Goal: Check status: Check status

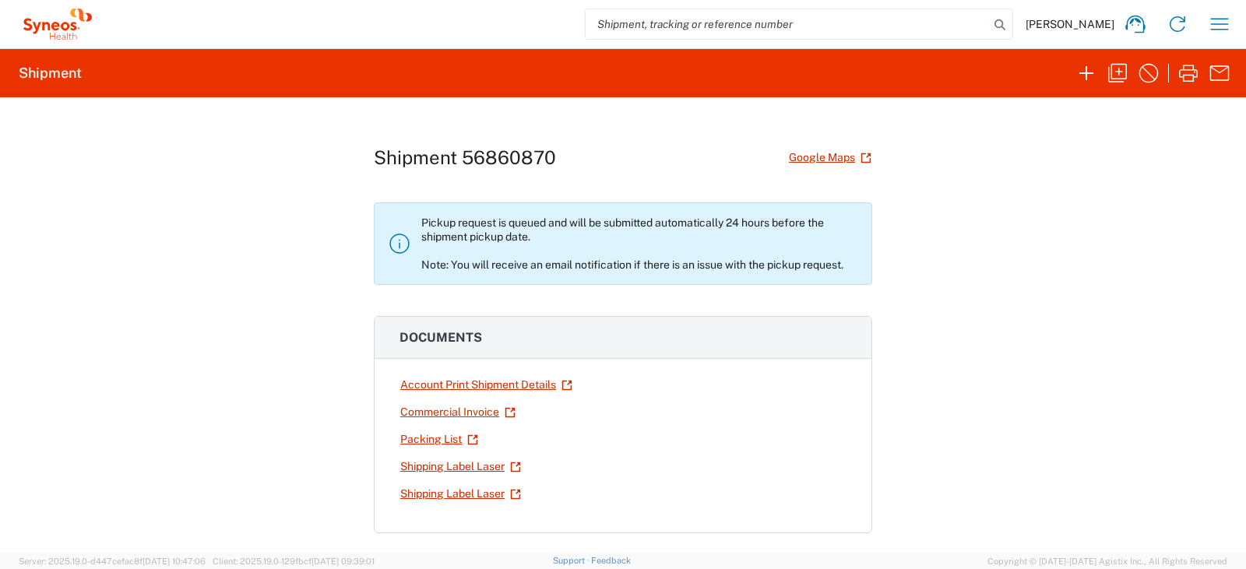
scroll to position [234, 0]
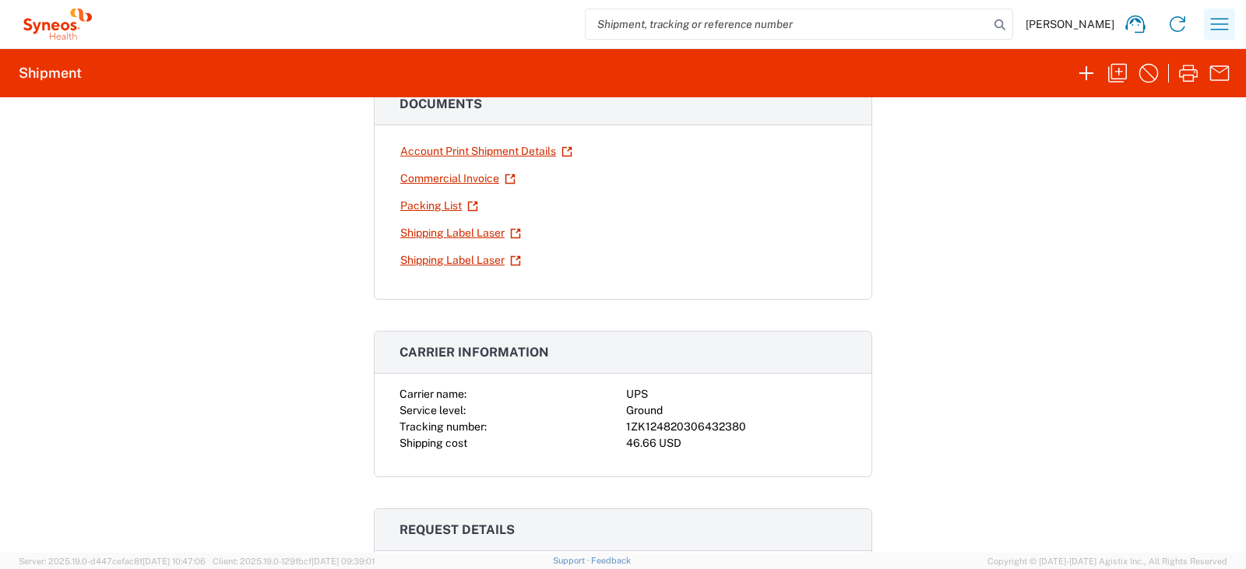
click at [1214, 31] on icon "button" at bounding box center [1219, 24] width 25 height 25
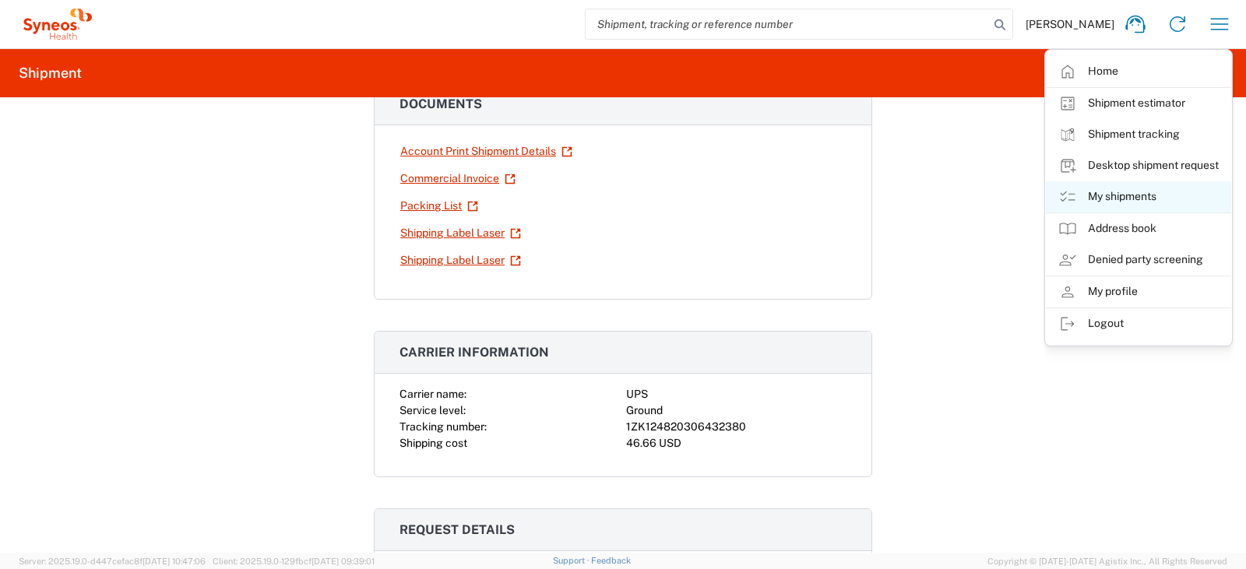
click at [1117, 189] on link "My shipments" at bounding box center [1137, 196] width 185 height 31
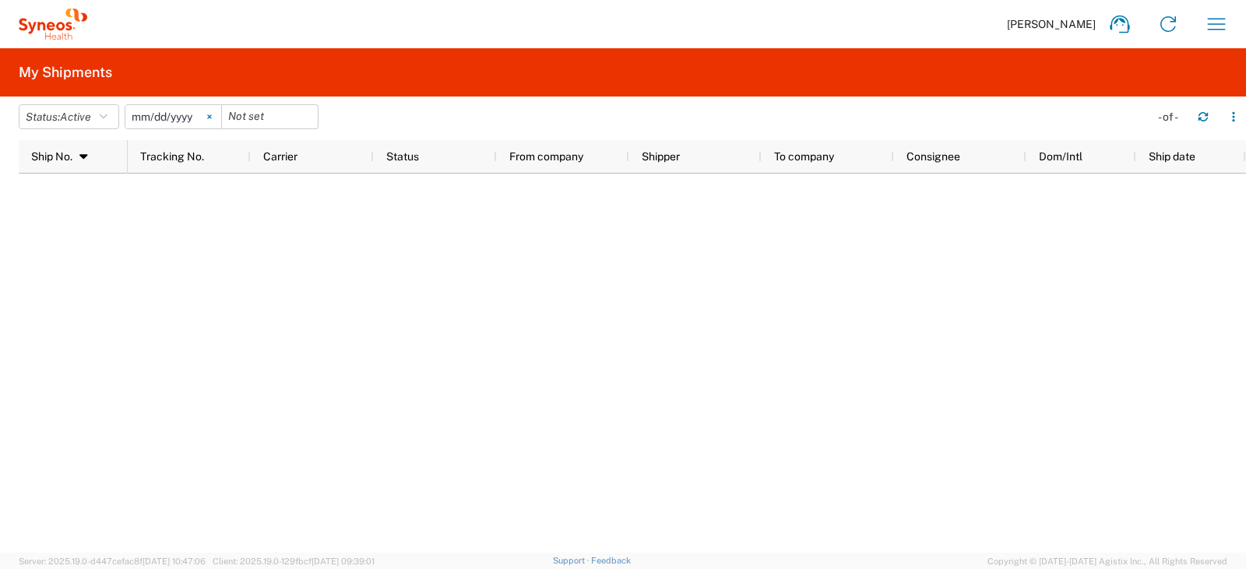
click at [216, 120] on svg-icon at bounding box center [209, 116] width 23 height 23
click at [107, 115] on icon "button" at bounding box center [104, 116] width 8 height 11
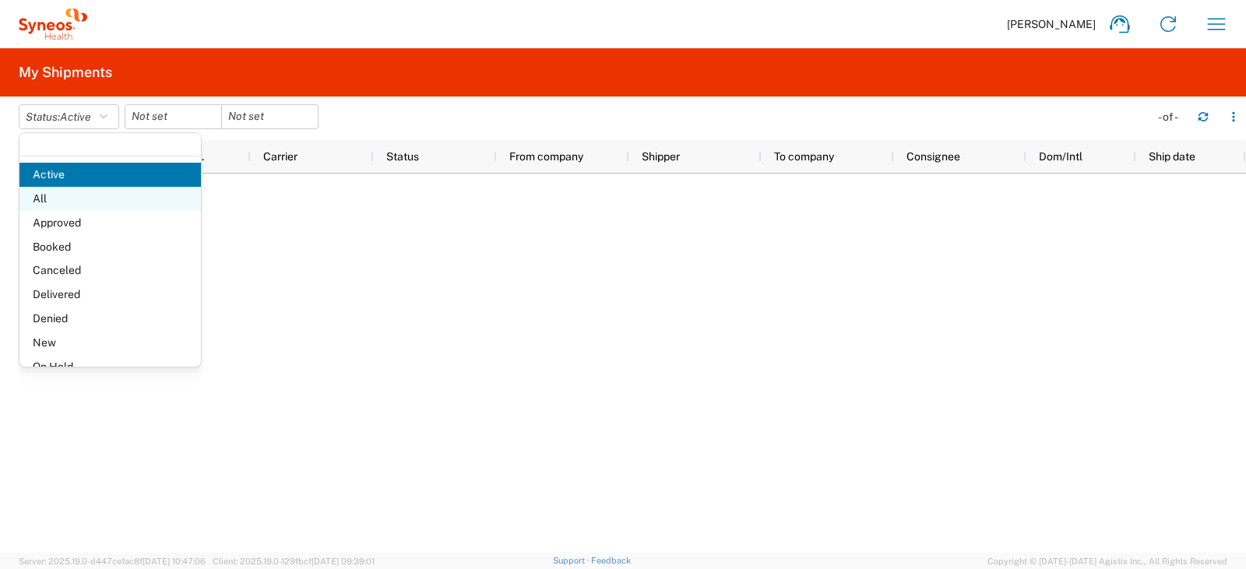
click at [86, 206] on span "All" at bounding box center [109, 199] width 181 height 24
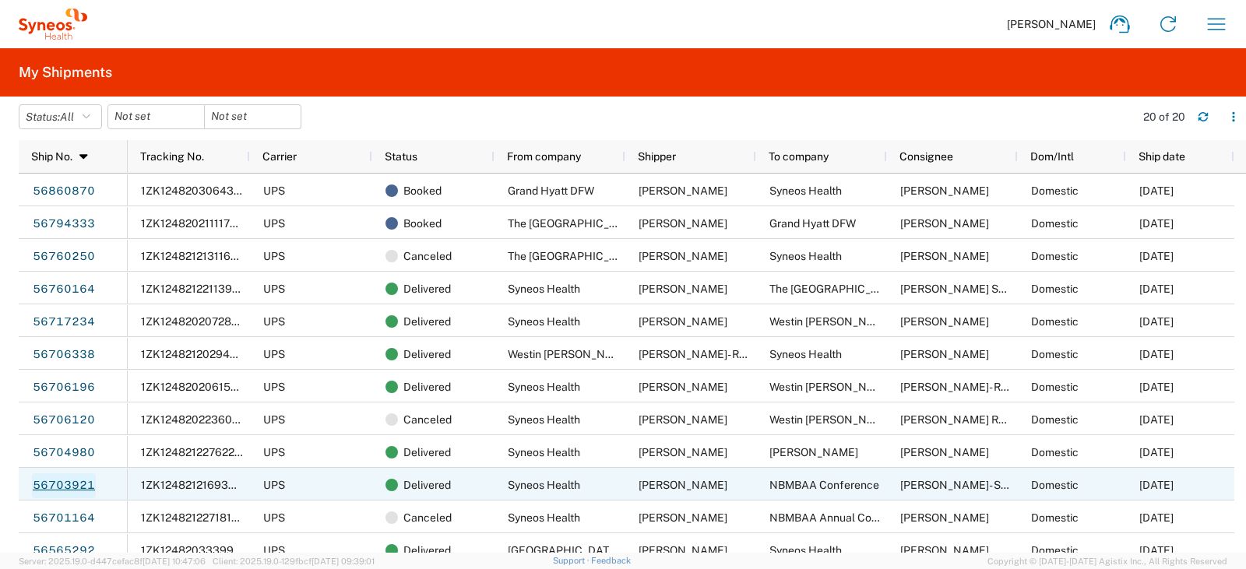
click at [83, 484] on link "56703921" at bounding box center [64, 485] width 64 height 25
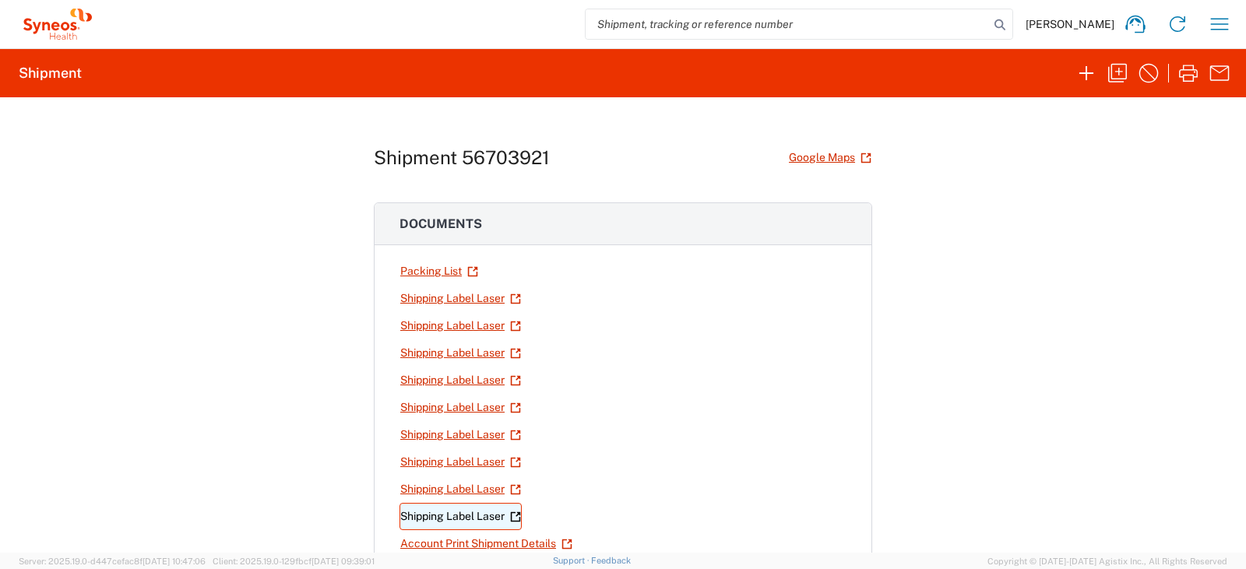
click at [446, 525] on link "Shipping Label Laser" at bounding box center [460, 516] width 122 height 27
click at [995, 306] on div "Shipment 56703921 Google Maps Documents Packing List Shipping Label Laser Shipp…" at bounding box center [623, 324] width 1246 height 455
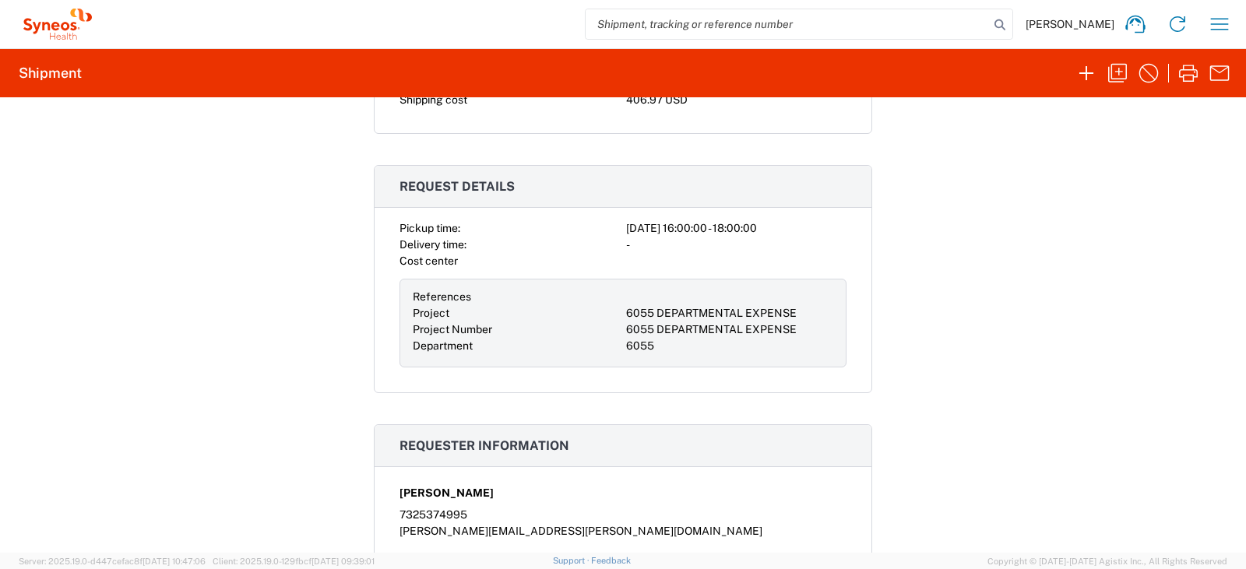
scroll to position [685, 0]
